Goal: Transaction & Acquisition: Purchase product/service

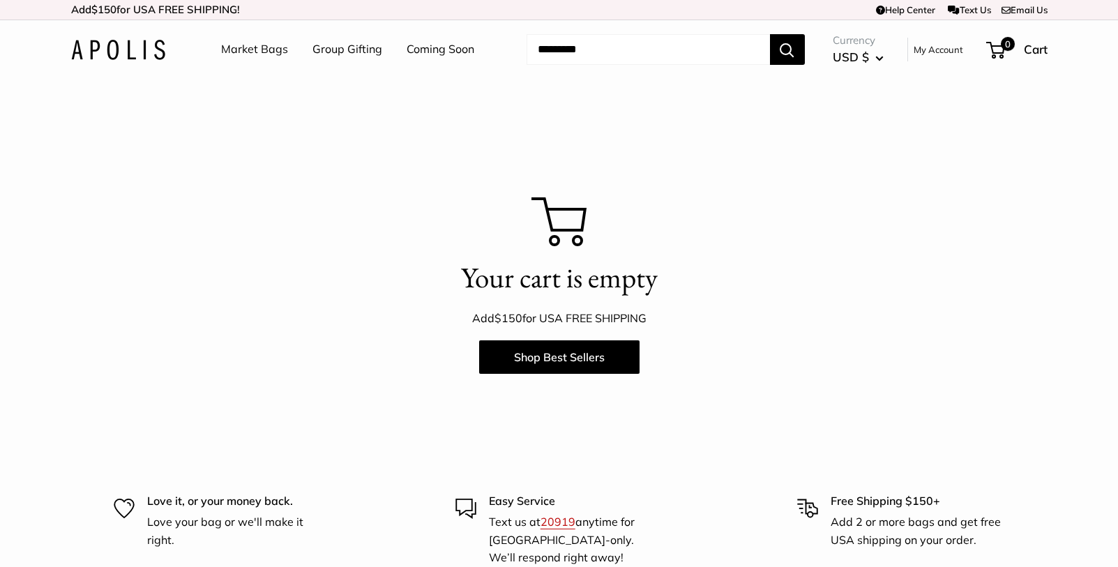
click at [223, 40] on link "Market Bags" at bounding box center [254, 49] width 67 height 21
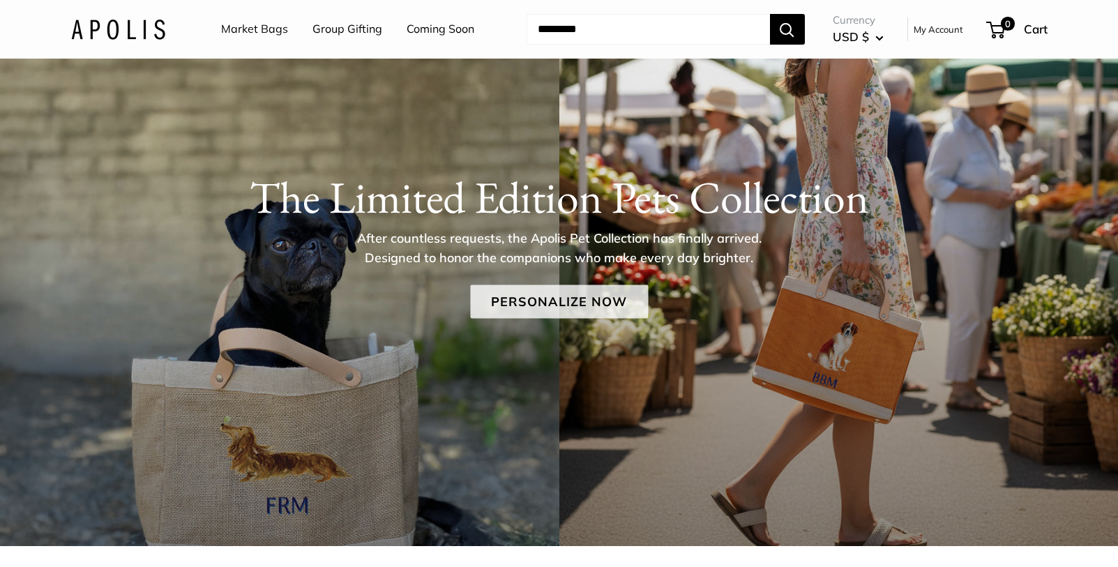
scroll to position [86, 0]
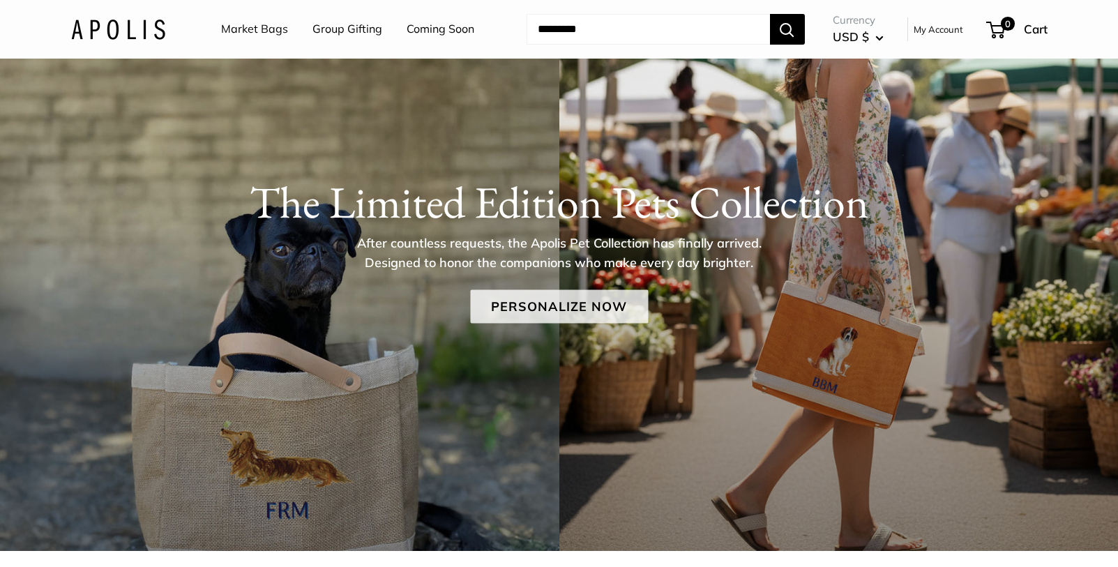
click at [562, 296] on link "Personalize Now" at bounding box center [559, 305] width 178 height 33
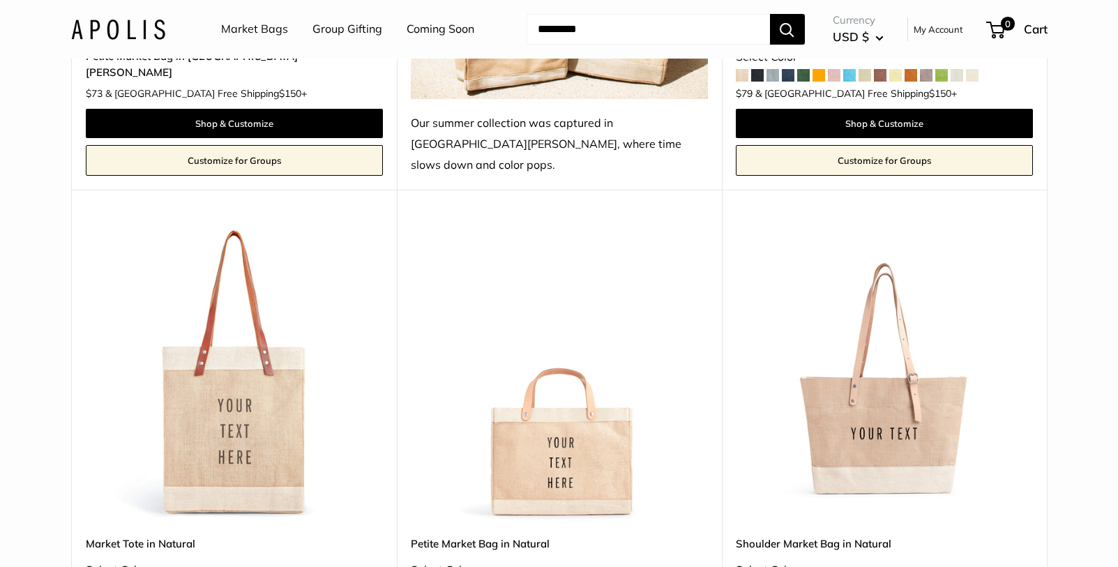
scroll to position [2998, 0]
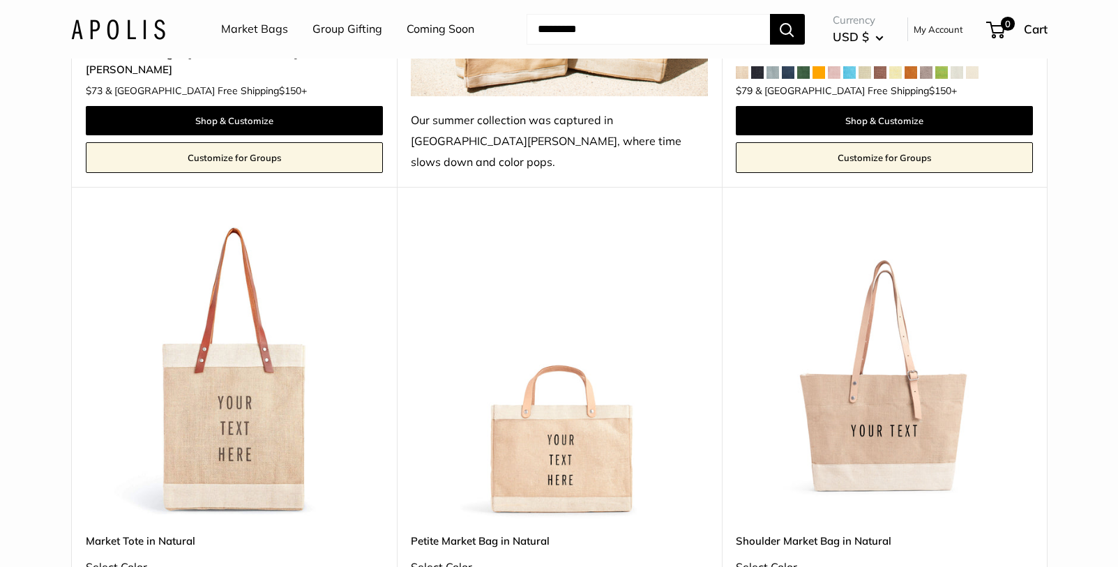
click at [0, 0] on img at bounding box center [0, 0] width 0 height 0
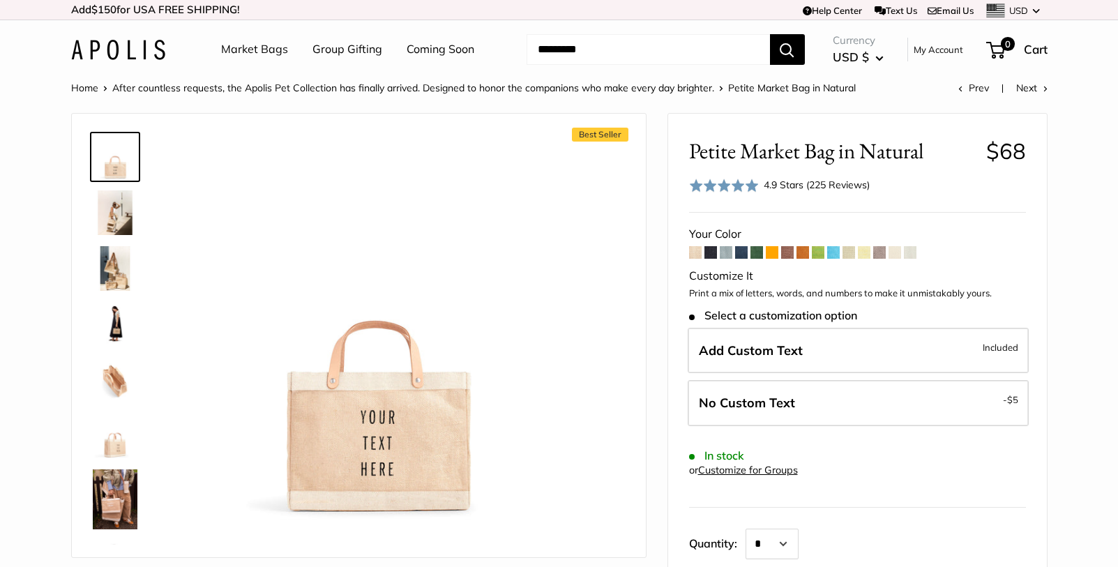
click at [109, 310] on img at bounding box center [115, 324] width 45 height 45
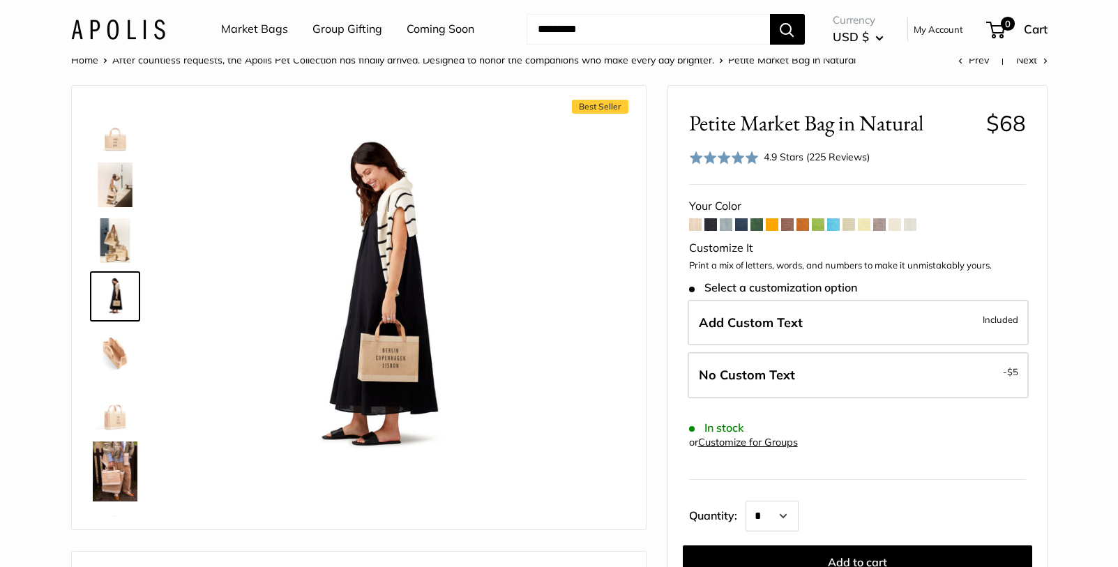
scroll to position [29, 0]
click at [832, 222] on span at bounding box center [833, 224] width 13 height 13
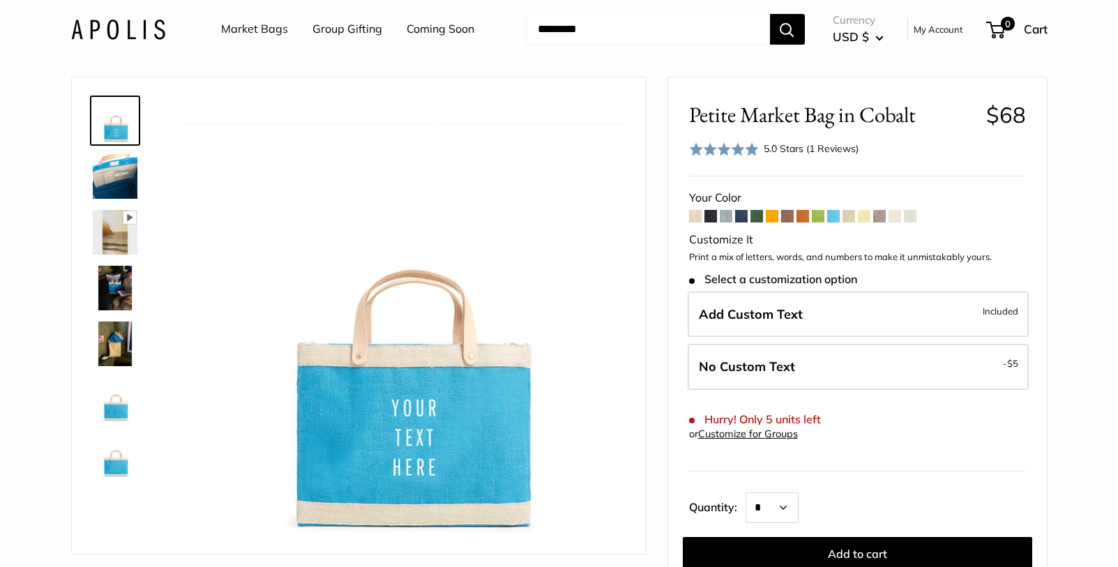
scroll to position [40, 0]
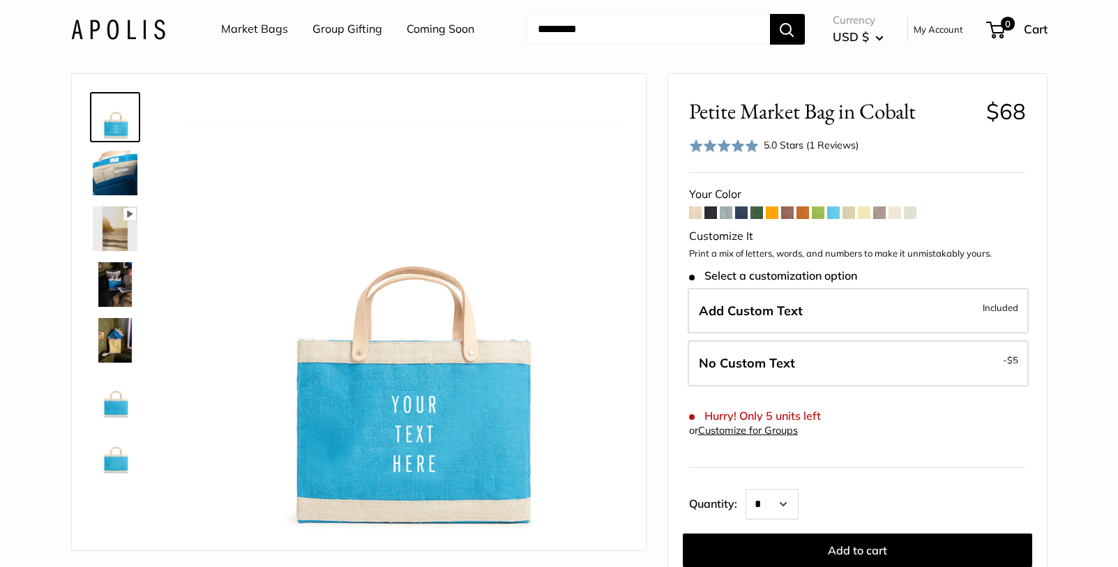
click at [116, 353] on img at bounding box center [115, 340] width 45 height 45
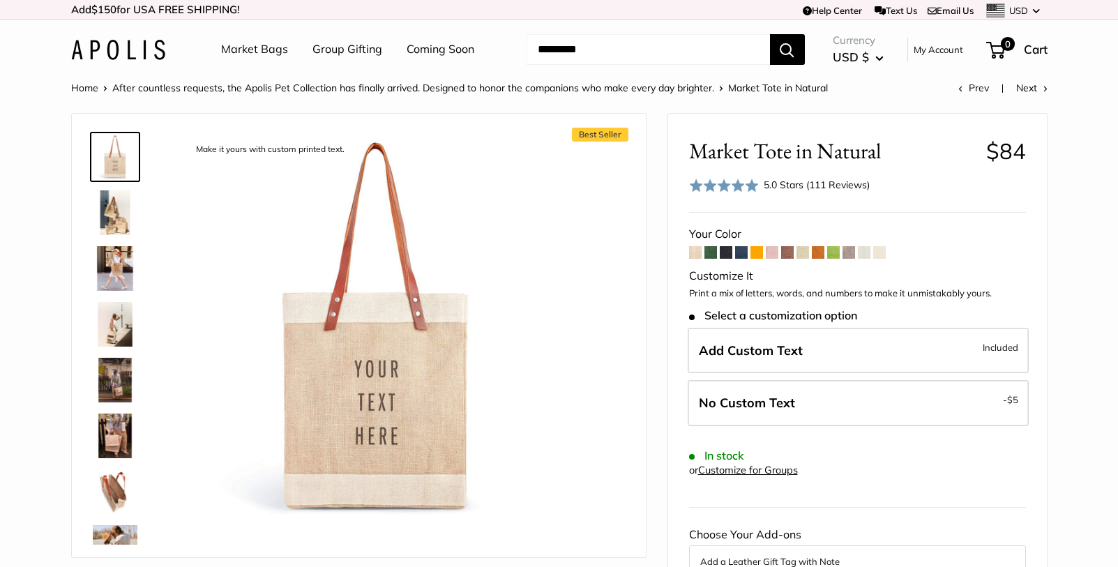
click at [757, 253] on span at bounding box center [756, 252] width 13 height 13
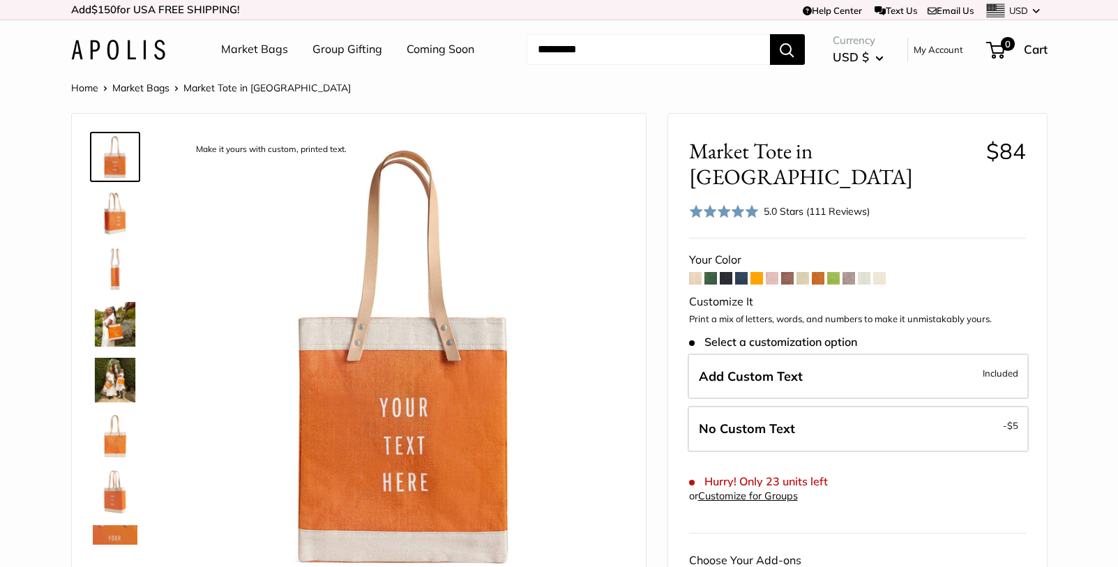
click at [571, 56] on input "Search..." at bounding box center [648, 49] width 243 height 31
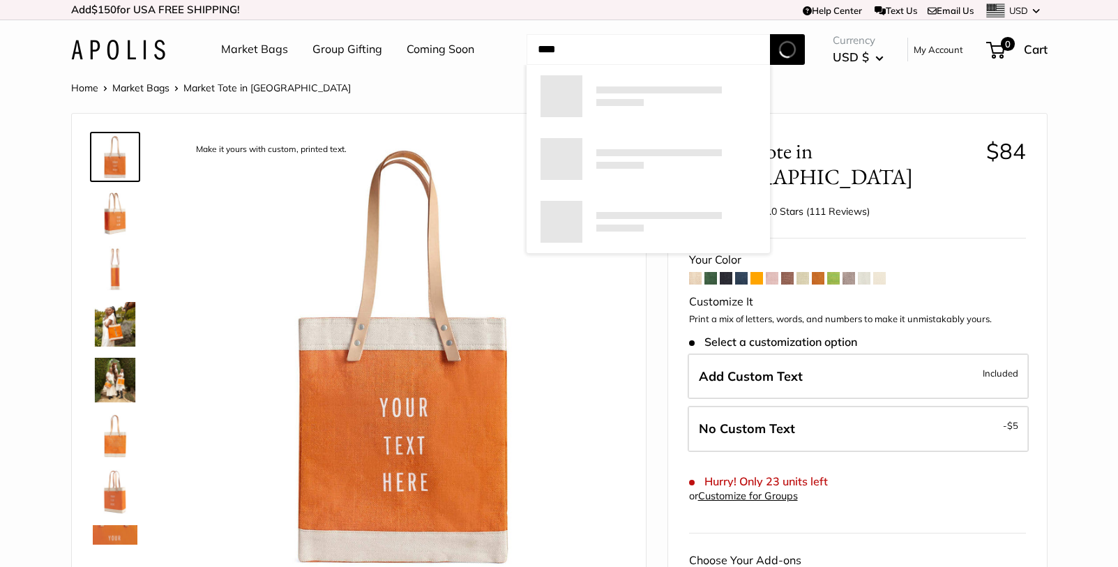
type input "****"
click at [770, 34] on button "Search" at bounding box center [787, 49] width 35 height 31
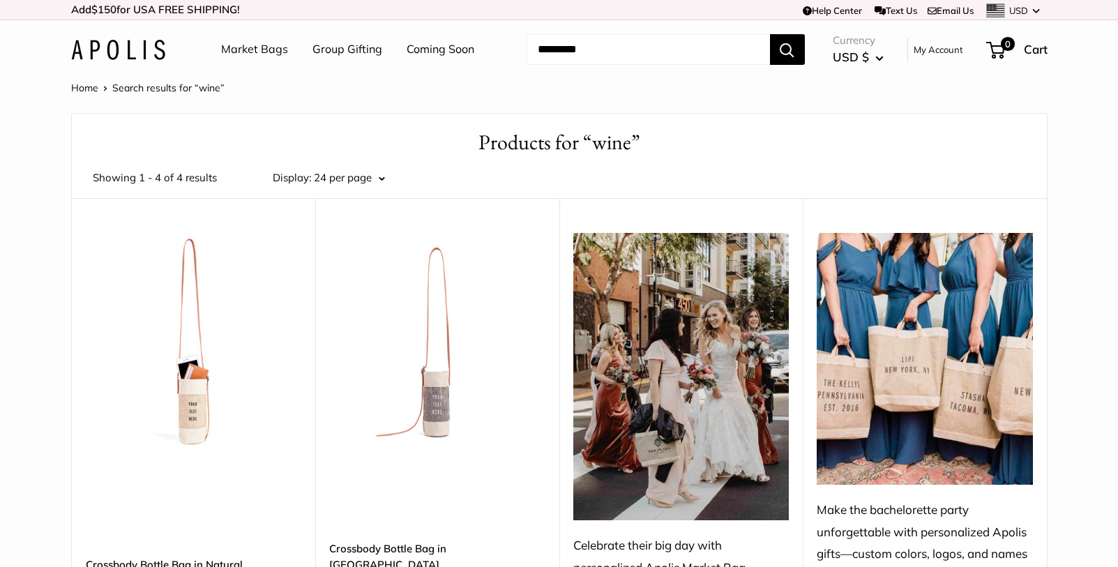
click at [449, 47] on link "Coming Soon" at bounding box center [441, 49] width 68 height 21
